Goal: Task Accomplishment & Management: Use online tool/utility

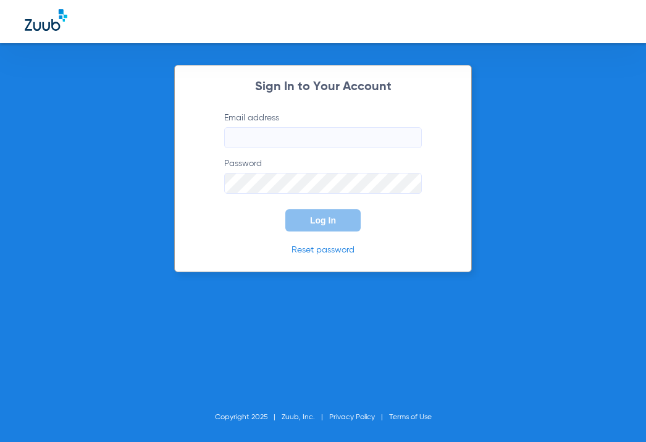
type input "[EMAIL_ADDRESS][DOMAIN_NAME]"
click at [320, 225] on button "Log In" at bounding box center [322, 220] width 75 height 22
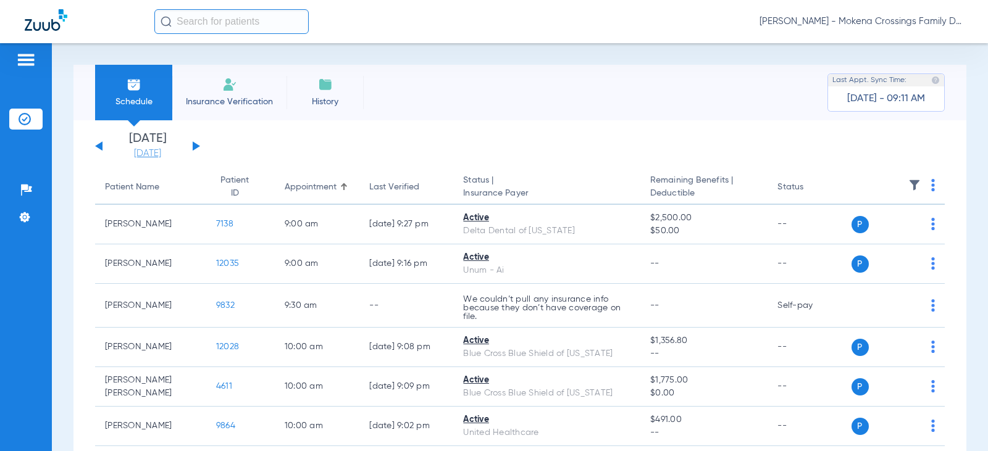
click at [155, 156] on link "[DATE]" at bounding box center [147, 154] width 74 height 12
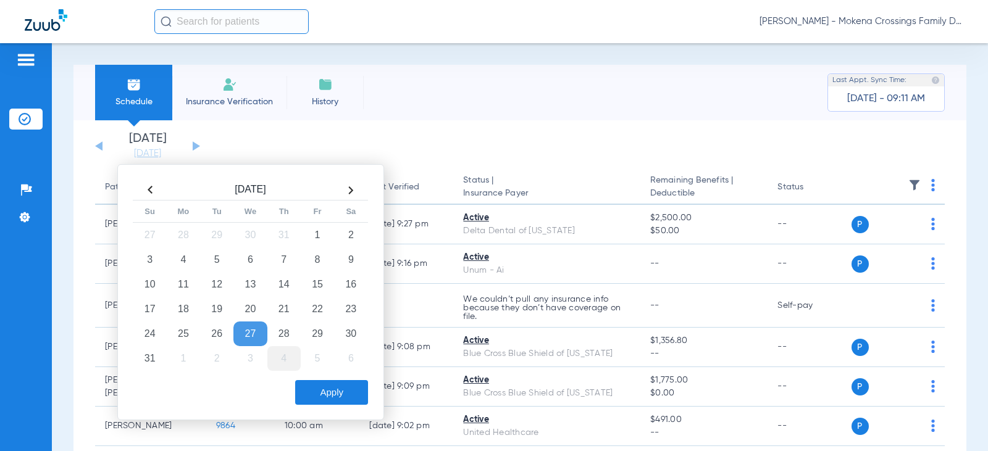
click at [280, 356] on td "4" at bounding box center [283, 358] width 33 height 25
click at [335, 389] on button "Apply" at bounding box center [331, 392] width 73 height 25
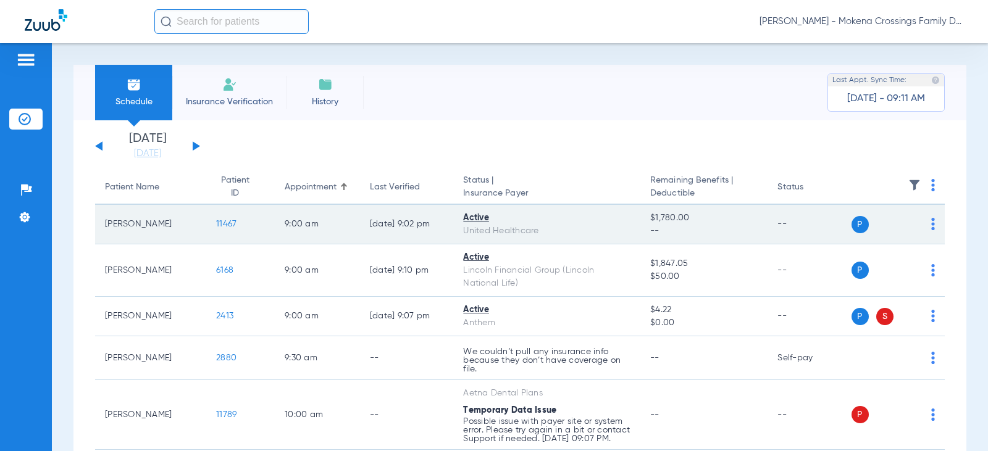
scroll to position [62, 0]
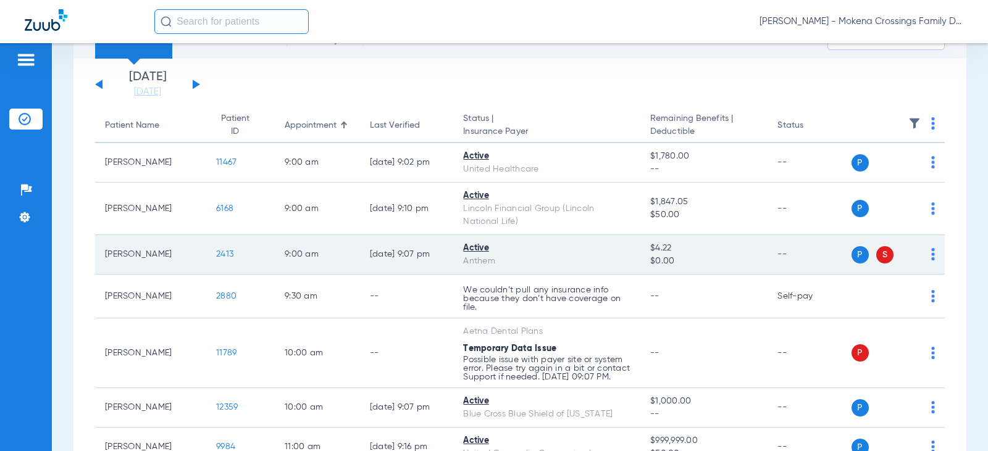
click at [222, 254] on span "2413" at bounding box center [224, 254] width 17 height 9
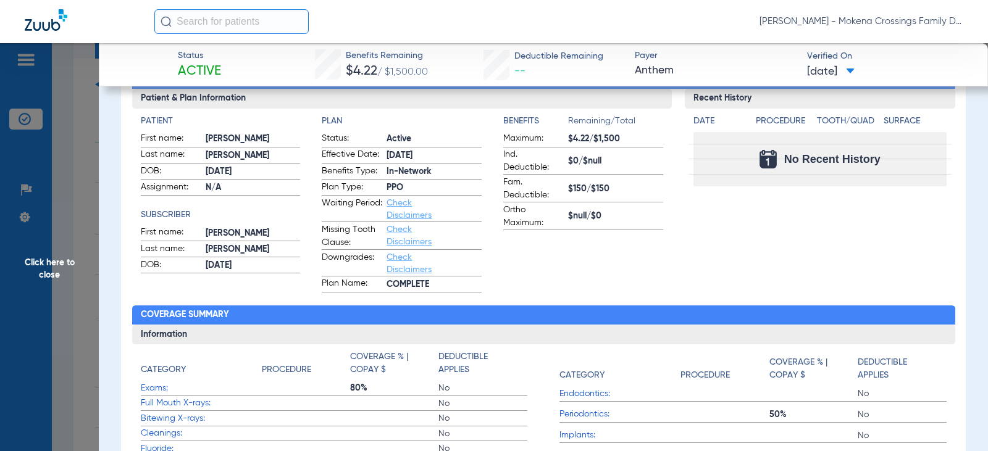
scroll to position [0, 0]
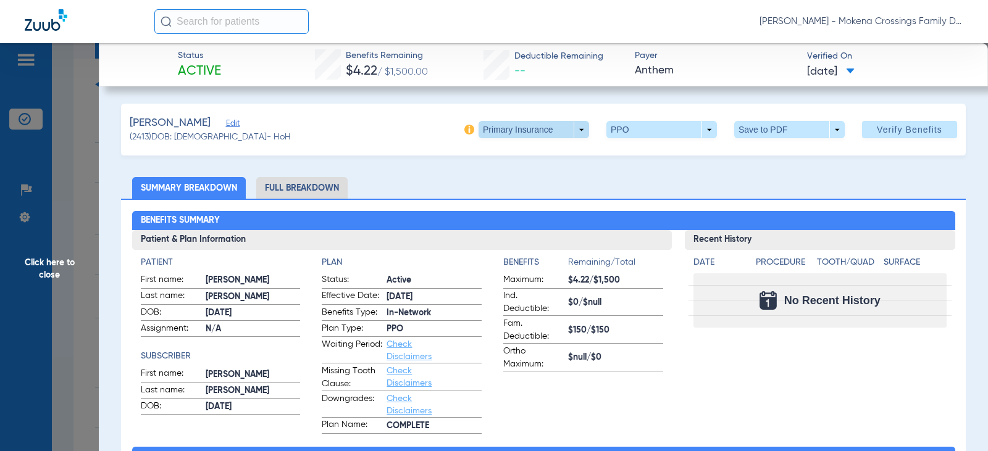
click at [567, 128] on span at bounding box center [533, 129] width 110 height 17
click at [514, 178] on span "Secondary Insurance" at bounding box center [520, 179] width 81 height 9
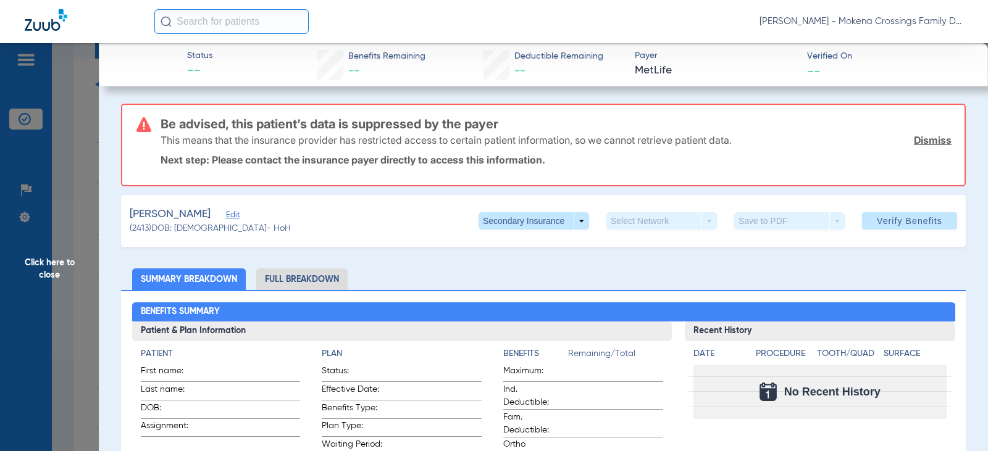
click at [64, 142] on span "Click here to close" at bounding box center [49, 268] width 99 height 451
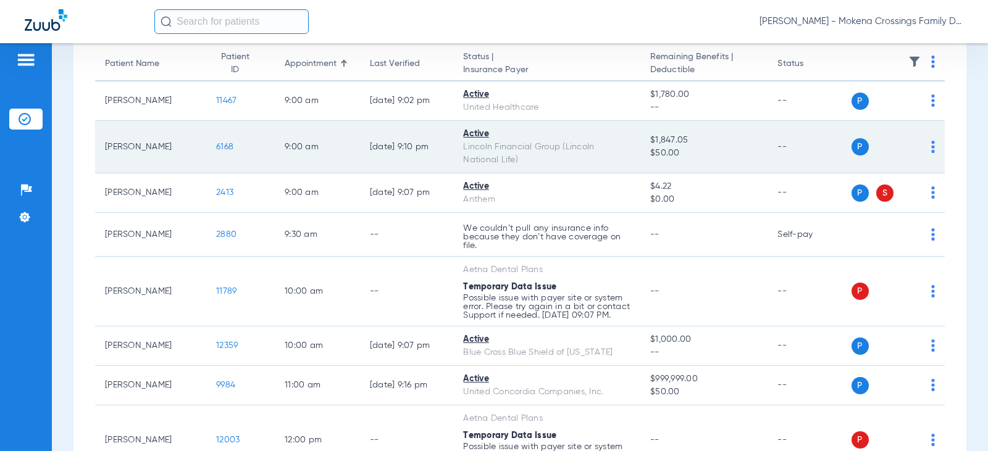
scroll to position [185, 0]
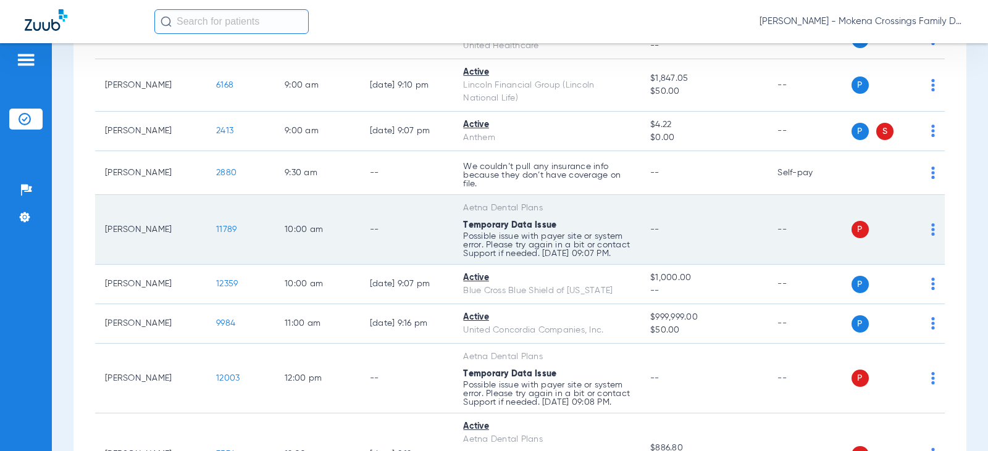
click at [645, 231] on td "P S" at bounding box center [898, 230] width 94 height 70
click at [645, 231] on img at bounding box center [933, 229] width 4 height 12
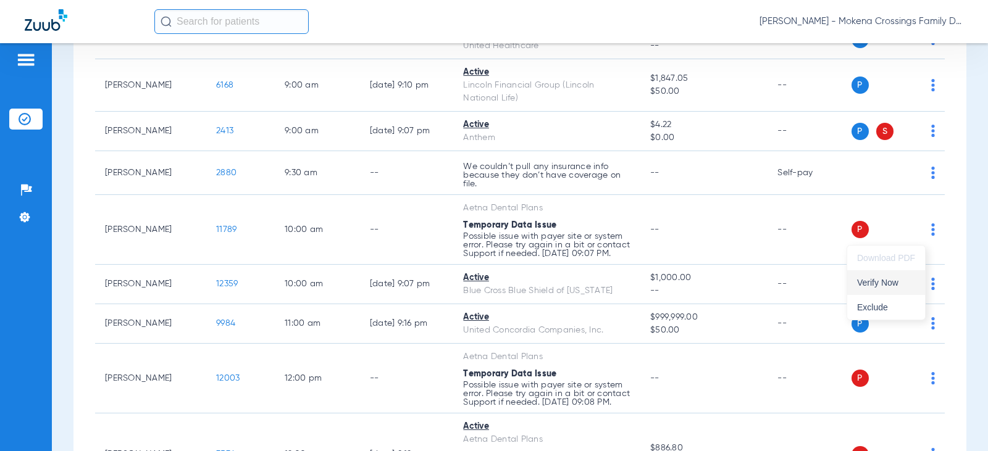
click at [645, 277] on button "Verify Now" at bounding box center [886, 282] width 78 height 25
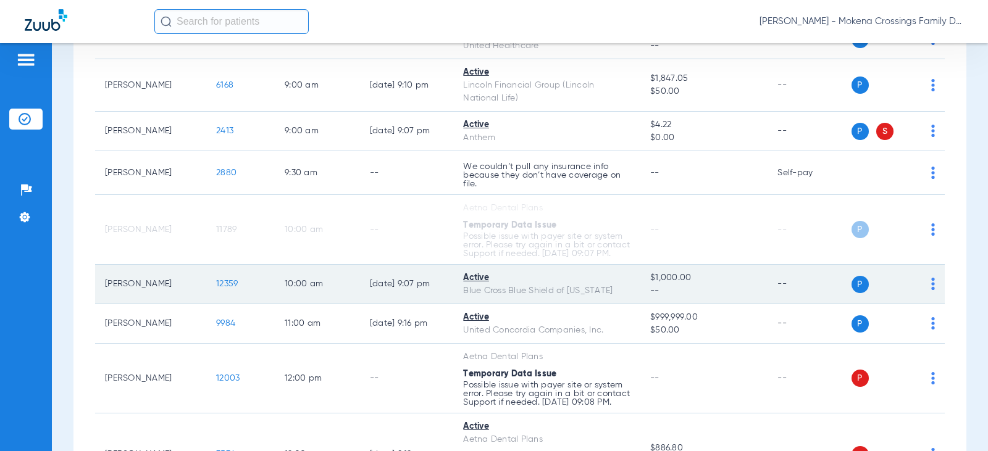
scroll to position [247, 0]
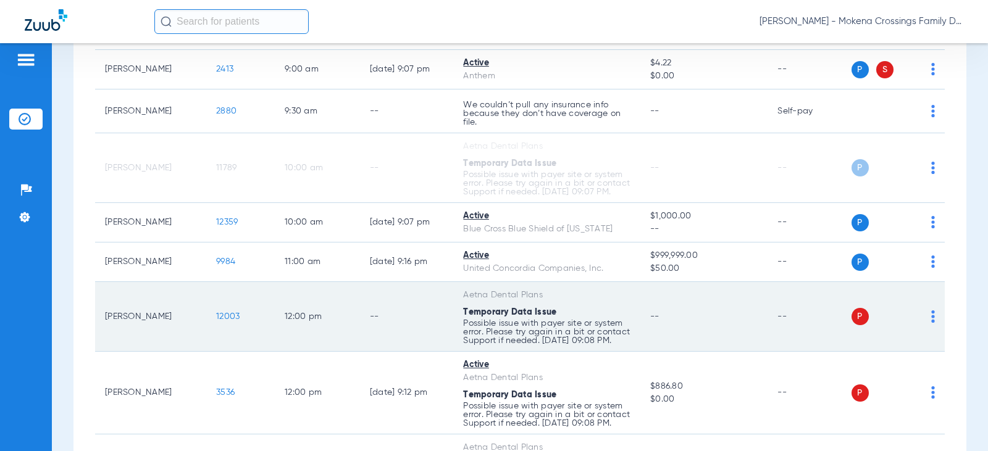
click at [645, 323] on img at bounding box center [933, 316] width 4 height 12
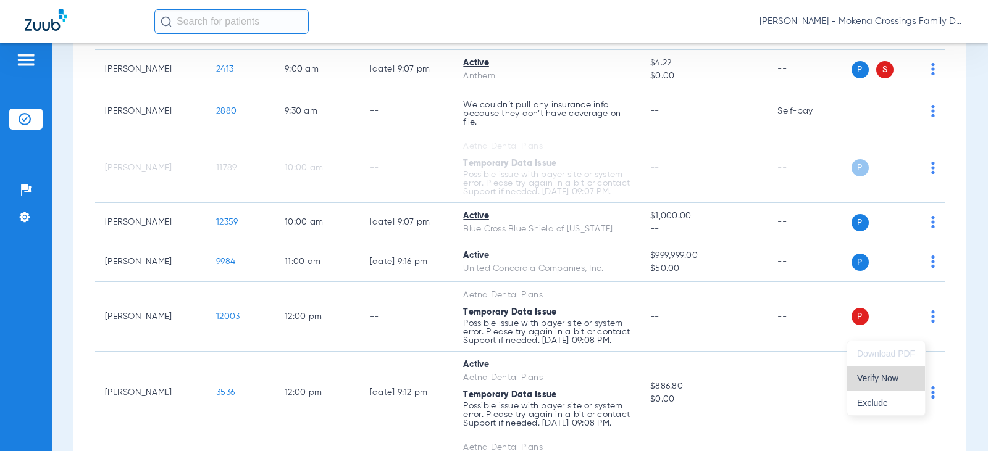
click at [645, 382] on span "Verify Now" at bounding box center [886, 378] width 58 height 9
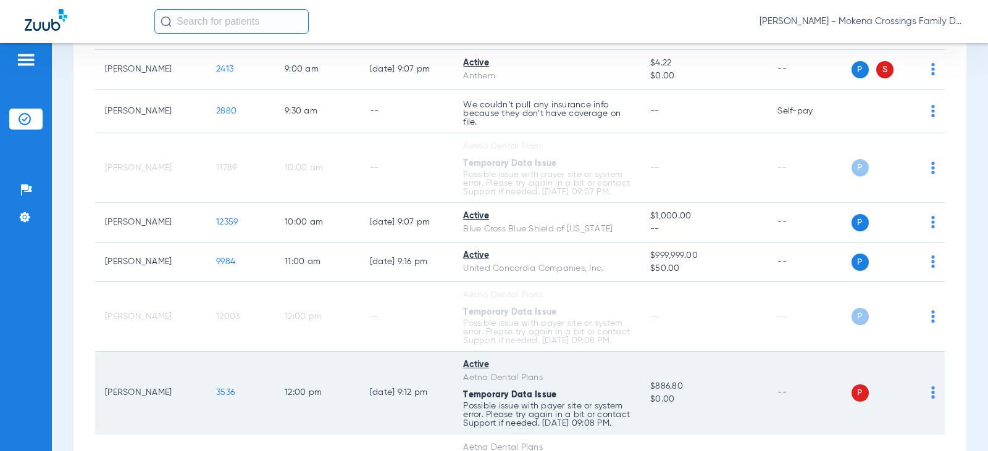
scroll to position [370, 0]
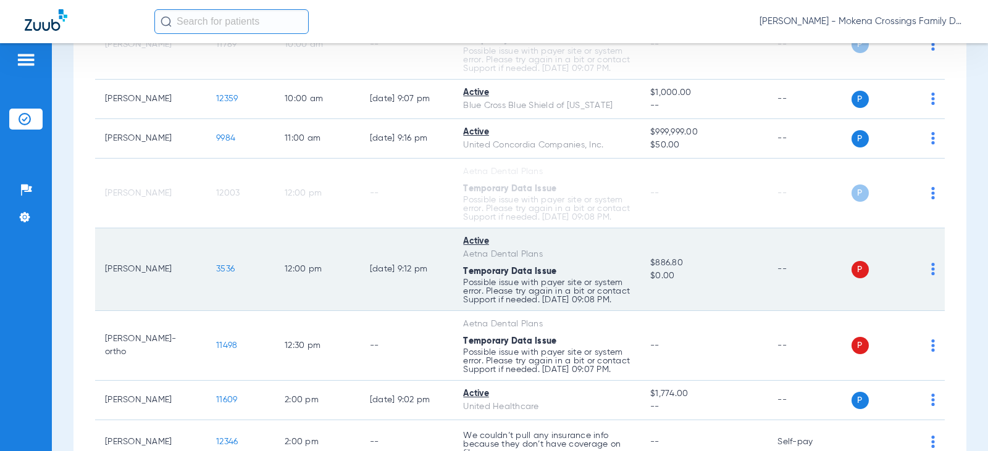
click at [645, 275] on img at bounding box center [933, 269] width 4 height 12
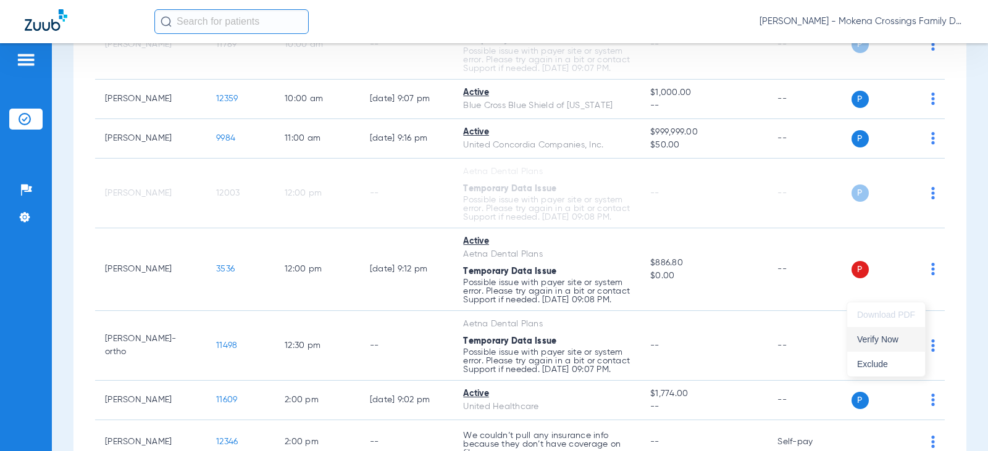
click at [645, 341] on span "Verify Now" at bounding box center [886, 339] width 58 height 9
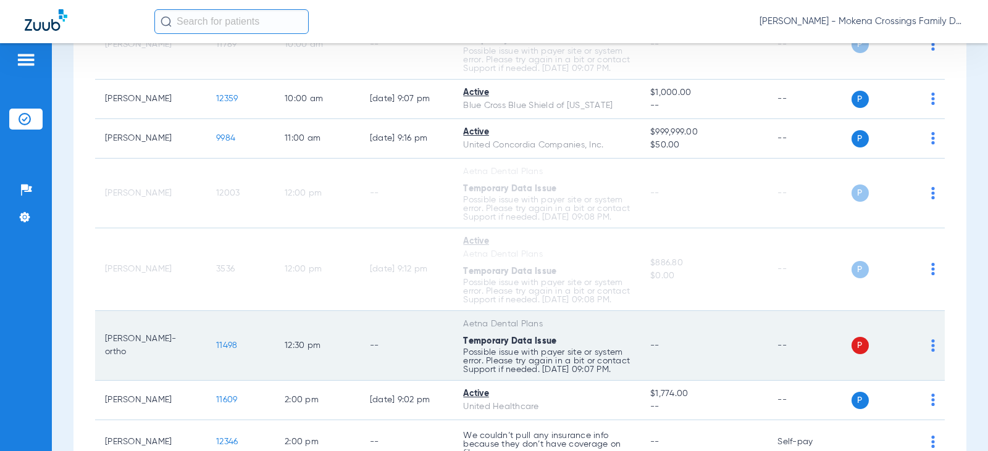
scroll to position [432, 0]
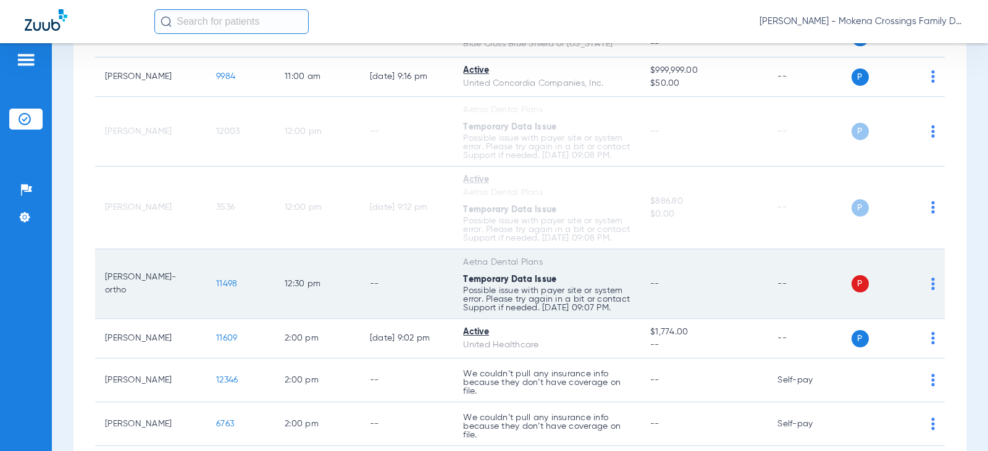
click at [645, 309] on td "P S" at bounding box center [898, 284] width 94 height 70
click at [645, 293] on div "P S" at bounding box center [893, 283] width 84 height 17
click at [645, 290] on img at bounding box center [933, 284] width 4 height 12
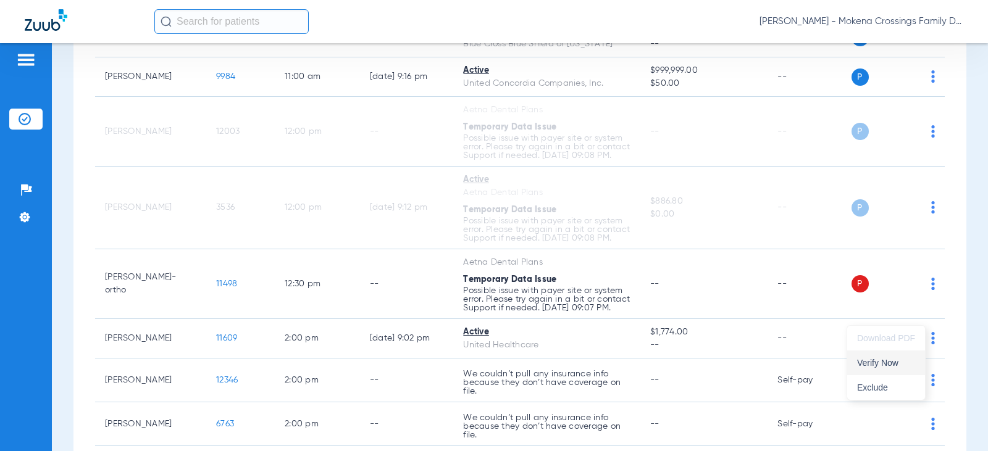
click at [645, 372] on button "Verify Now" at bounding box center [886, 363] width 78 height 25
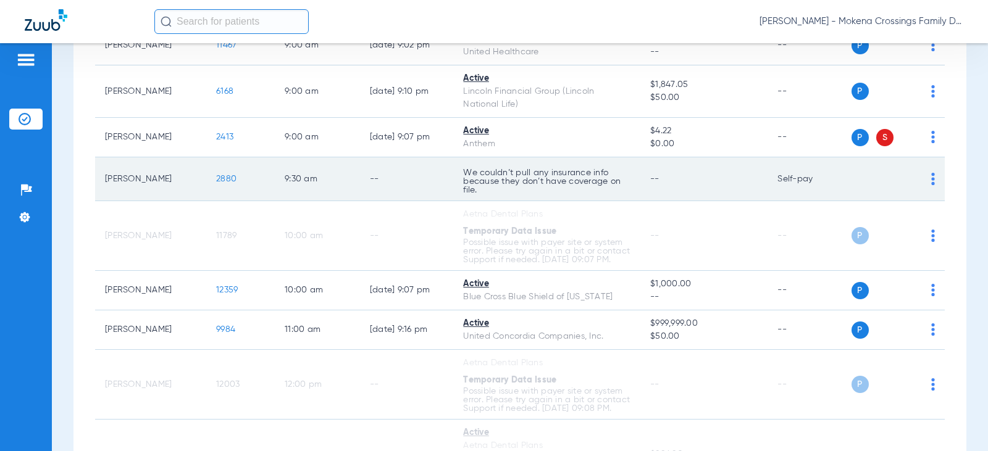
scroll to position [185, 0]
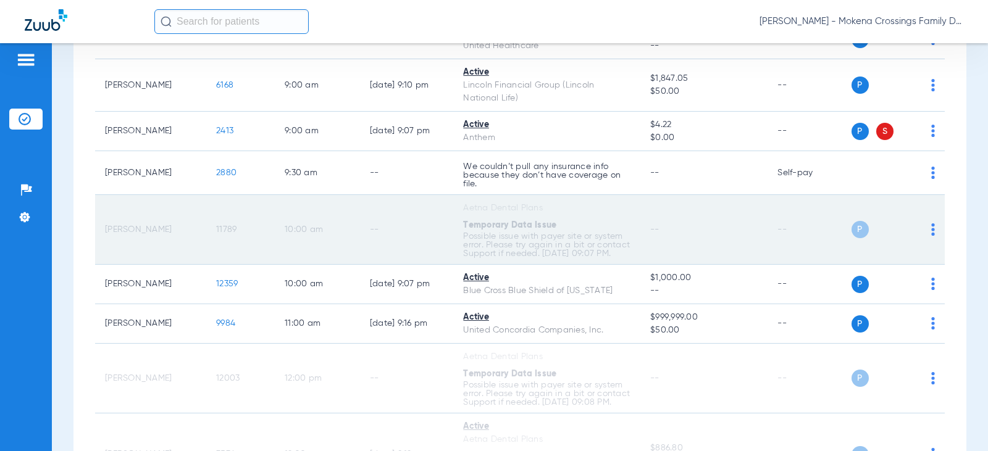
click at [216, 233] on span "11789" at bounding box center [226, 229] width 20 height 9
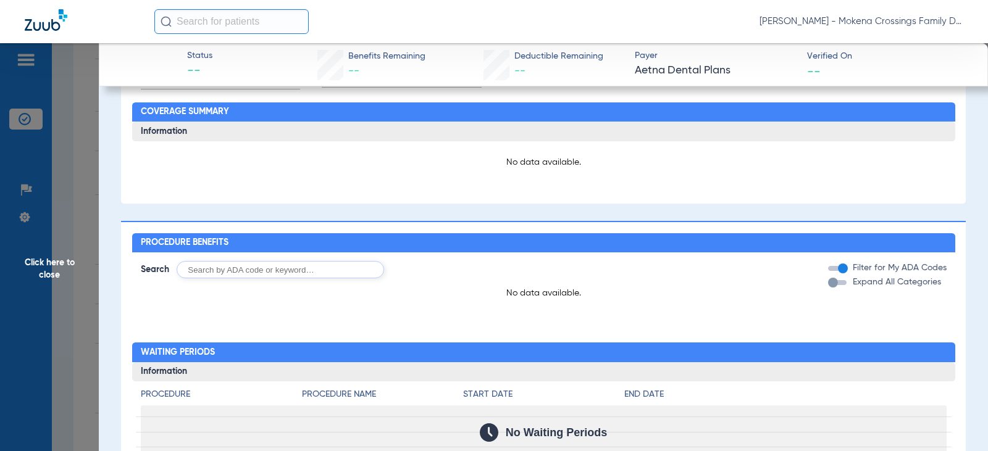
scroll to position [658, 0]
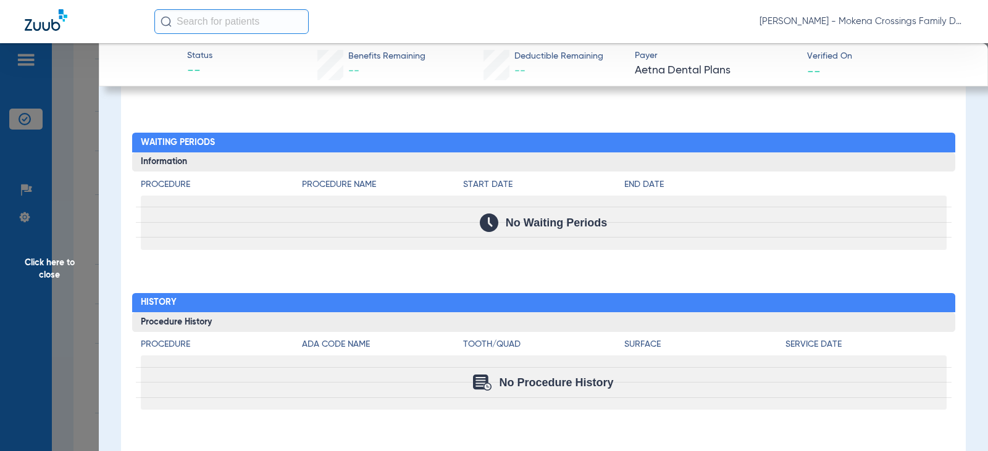
click at [70, 196] on span "Click here to close" at bounding box center [49, 268] width 99 height 451
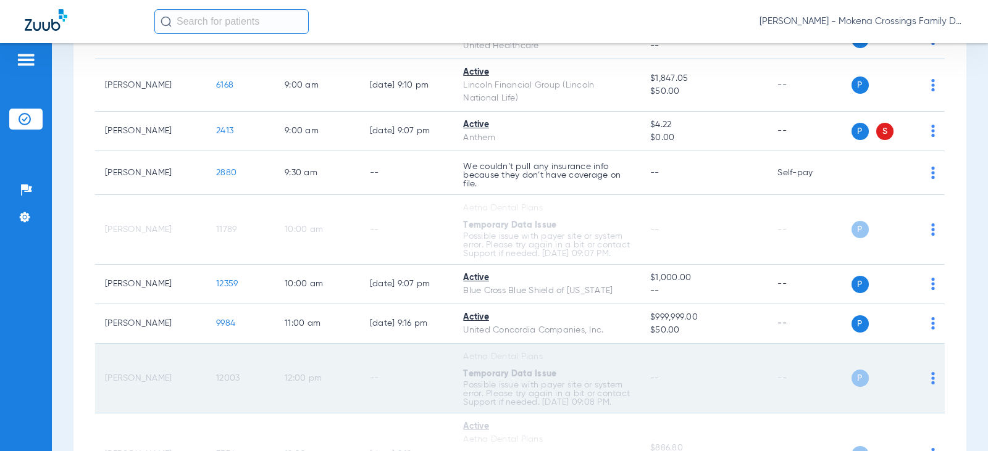
scroll to position [0, 0]
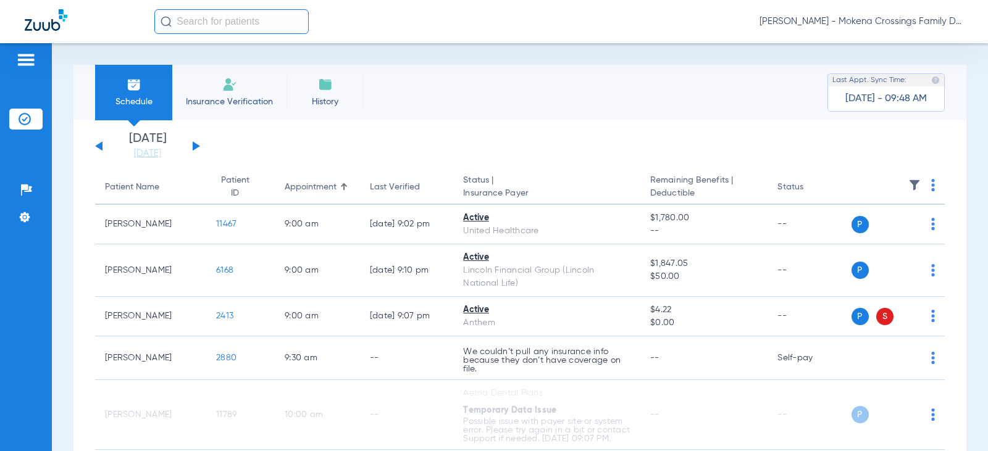
click at [236, 88] on img at bounding box center [229, 84] width 15 height 15
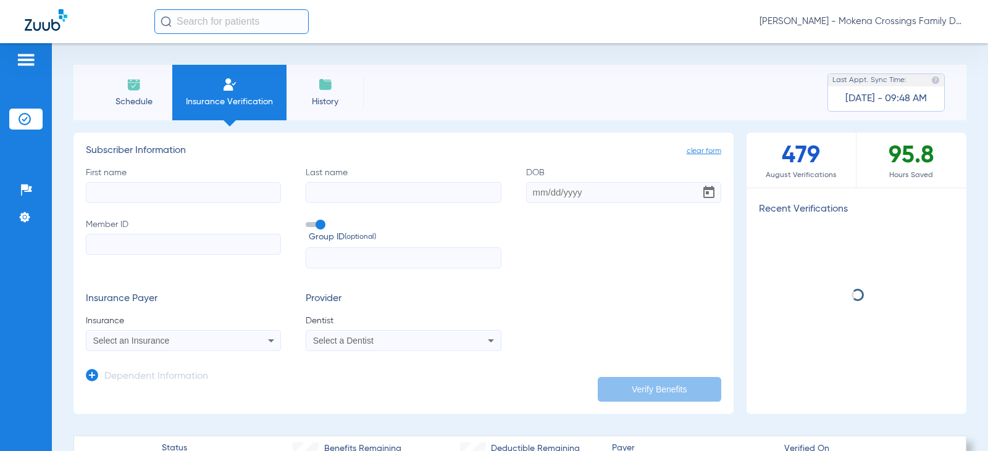
click at [153, 83] on li "Schedule" at bounding box center [133, 93] width 77 height 56
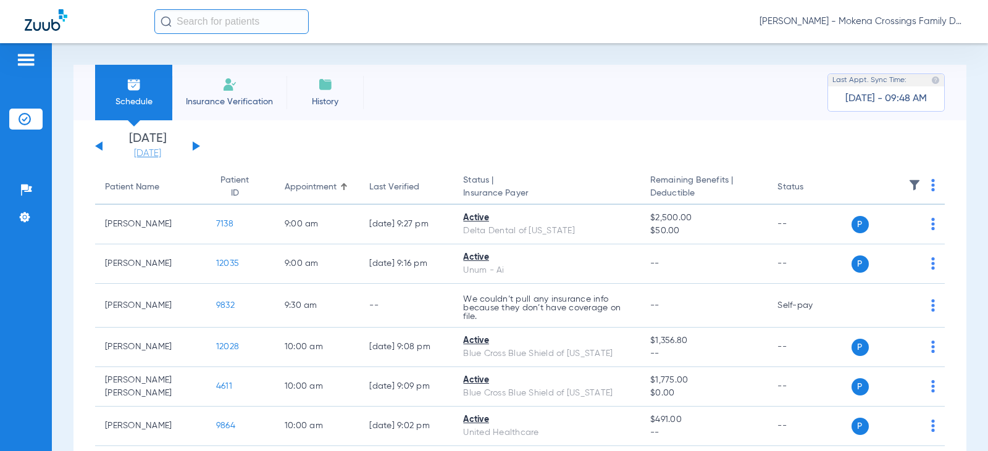
click at [138, 156] on link "[DATE]" at bounding box center [147, 154] width 74 height 12
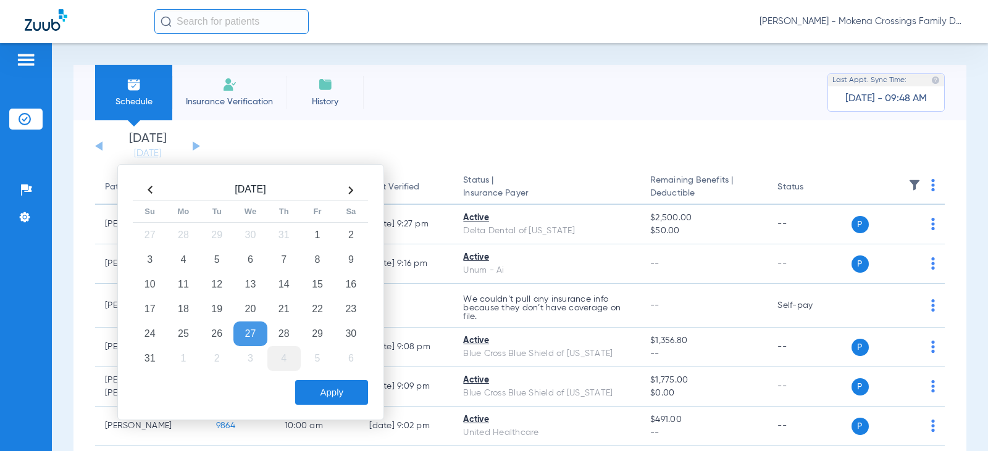
click at [285, 356] on td "4" at bounding box center [283, 358] width 33 height 25
click at [319, 386] on button "Apply" at bounding box center [331, 392] width 73 height 25
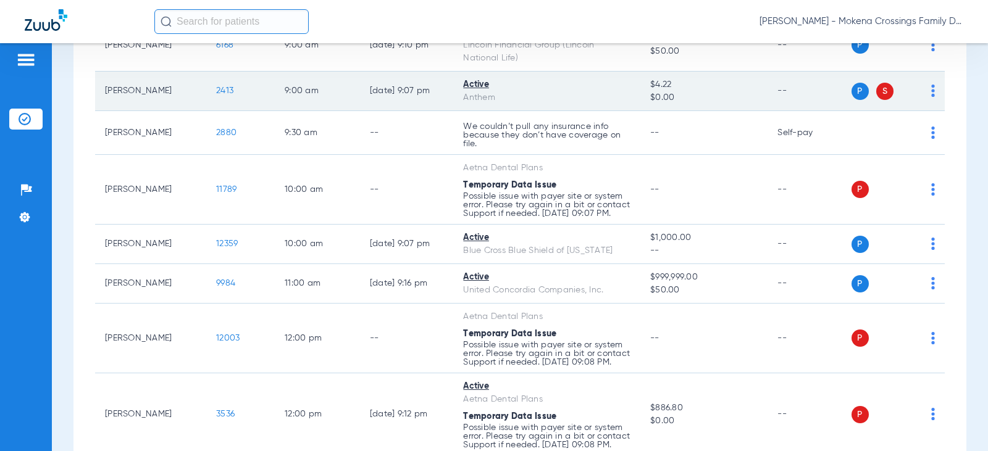
scroll to position [247, 0]
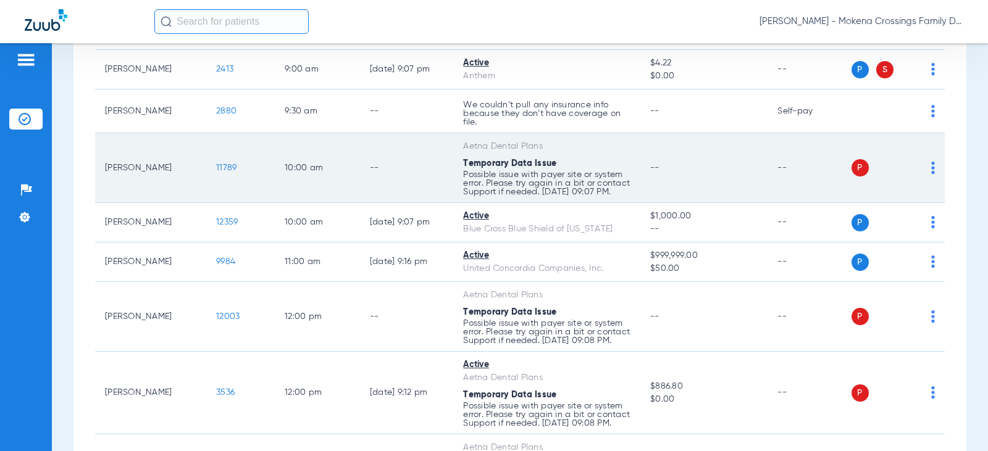
click at [645, 174] on img at bounding box center [933, 168] width 4 height 12
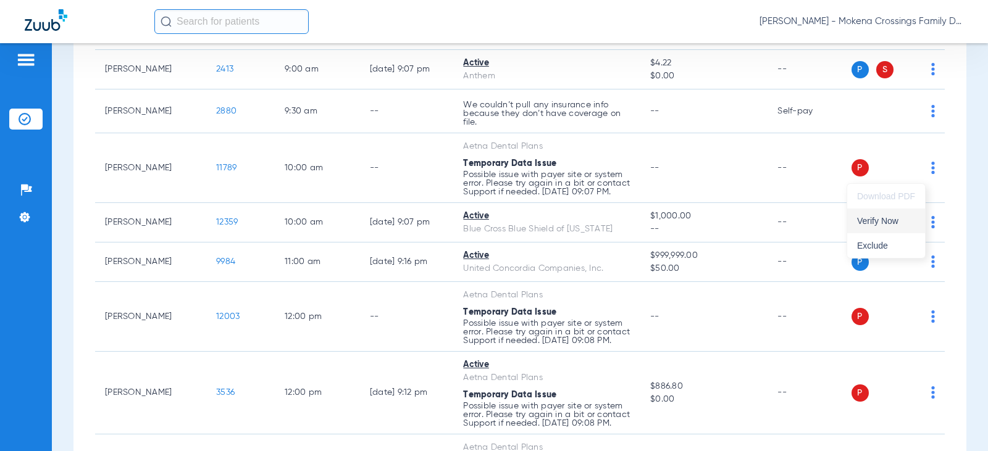
click at [645, 217] on span "Verify Now" at bounding box center [886, 221] width 58 height 9
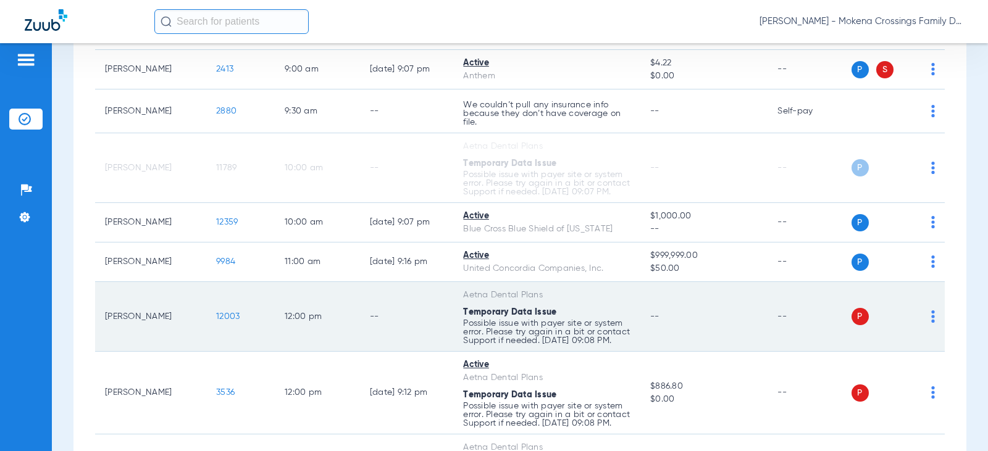
click at [645, 323] on img at bounding box center [933, 316] width 4 height 12
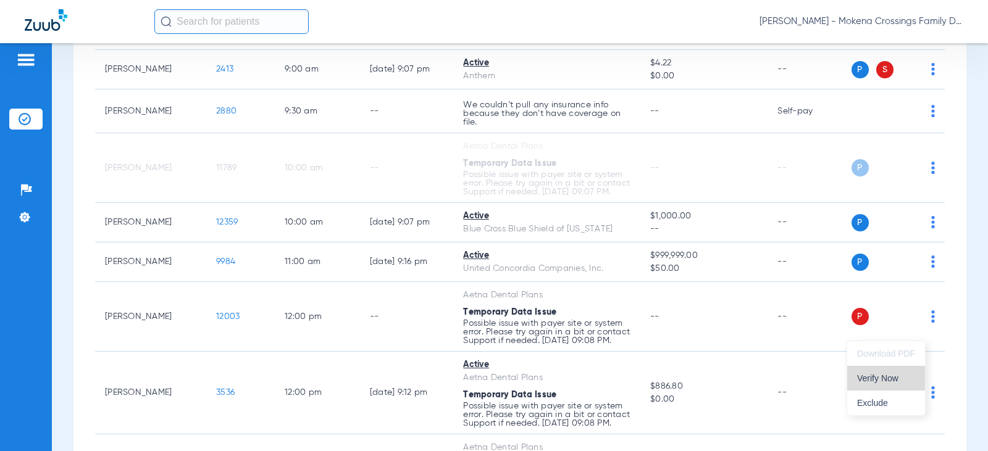
click at [645, 383] on button "Verify Now" at bounding box center [886, 378] width 78 height 25
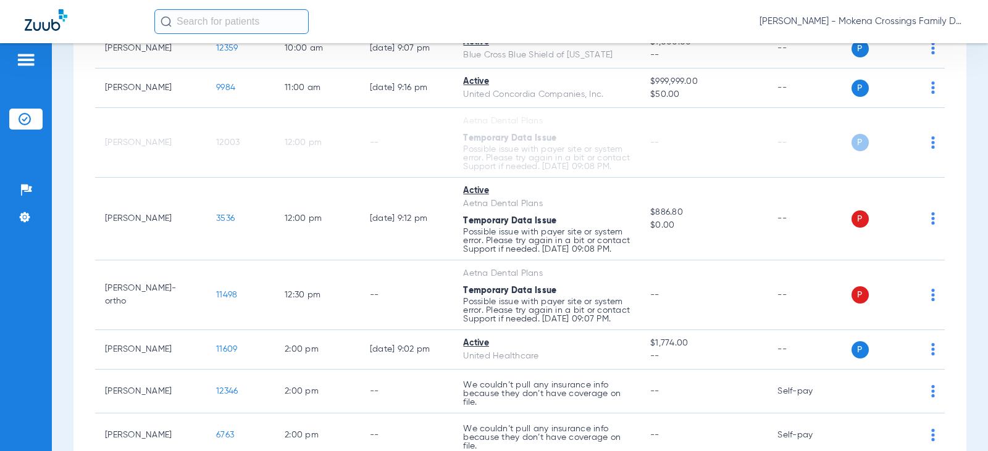
scroll to position [432, 0]
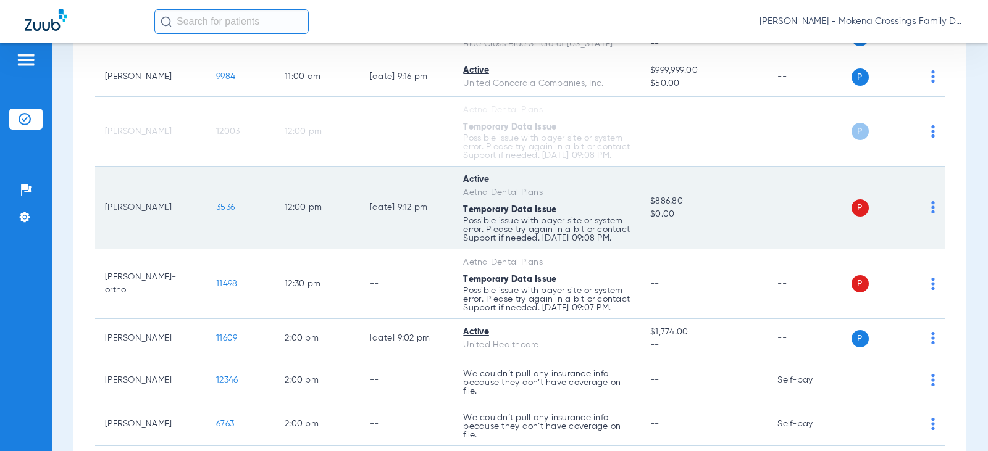
click at [645, 214] on img at bounding box center [933, 207] width 4 height 12
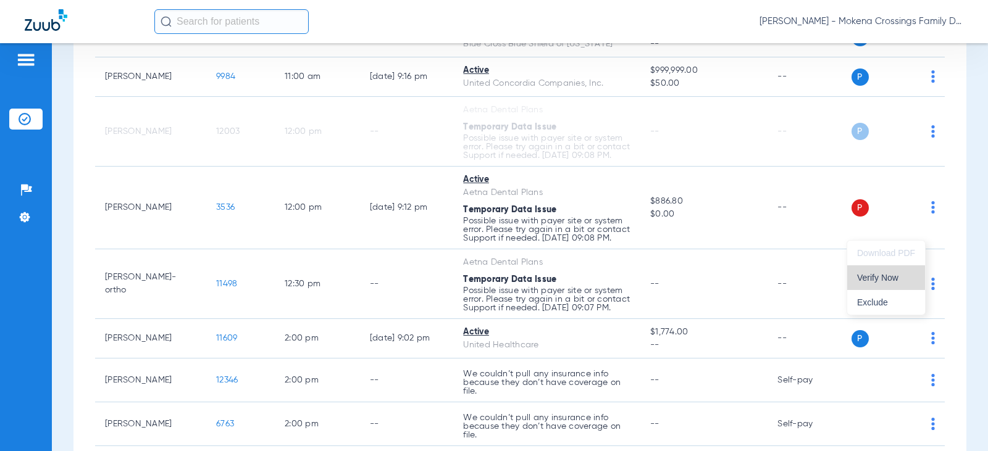
click at [645, 281] on span "Verify Now" at bounding box center [886, 277] width 58 height 9
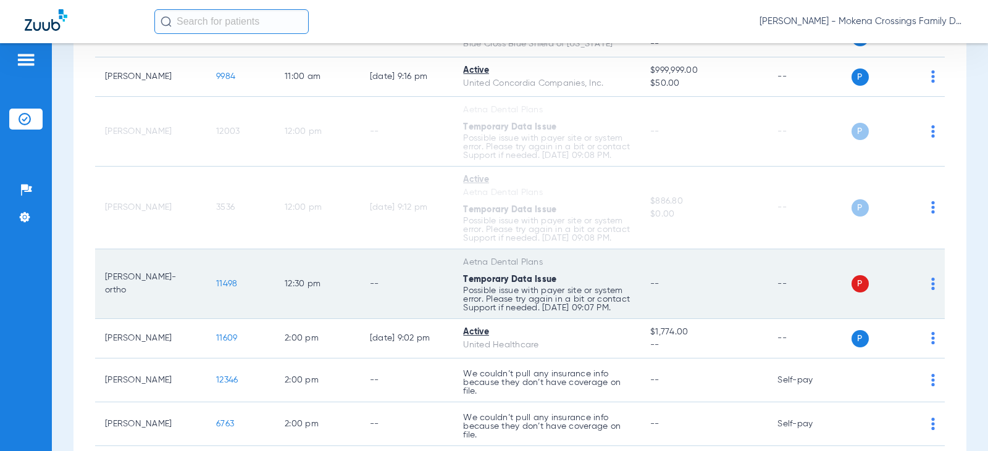
click at [645, 319] on td "P S" at bounding box center [898, 284] width 94 height 70
click at [645, 290] on img at bounding box center [933, 284] width 4 height 12
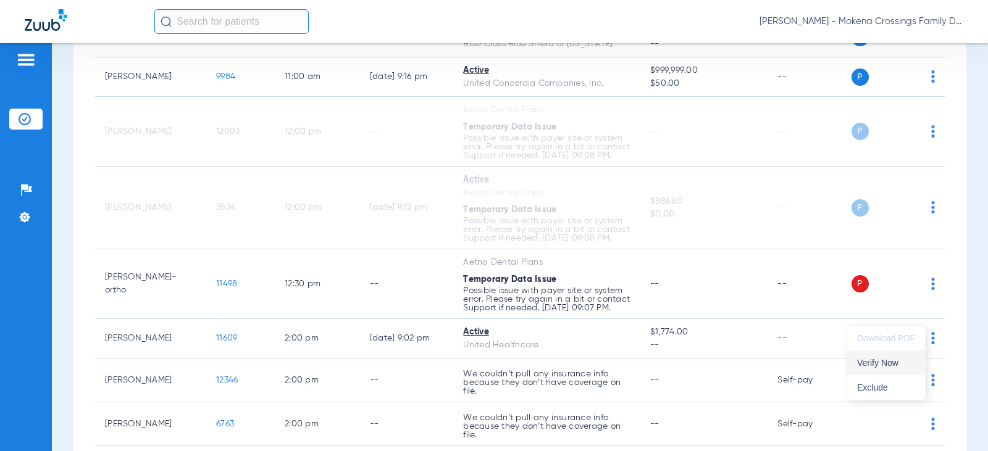
click at [645, 366] on span "Verify Now" at bounding box center [886, 363] width 58 height 9
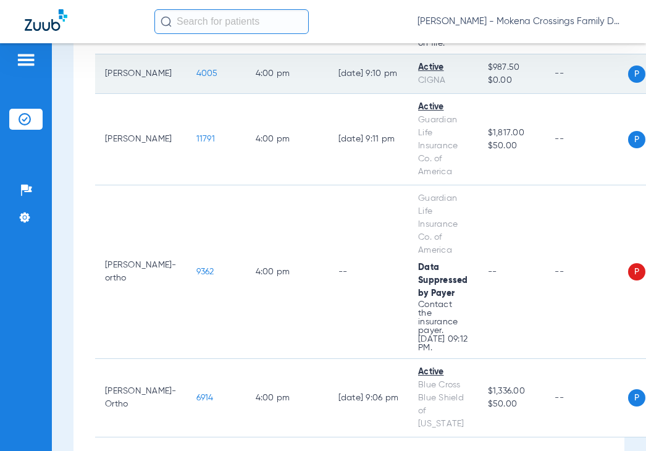
scroll to position [1864, 0]
